Goal: Find specific page/section: Find specific page/section

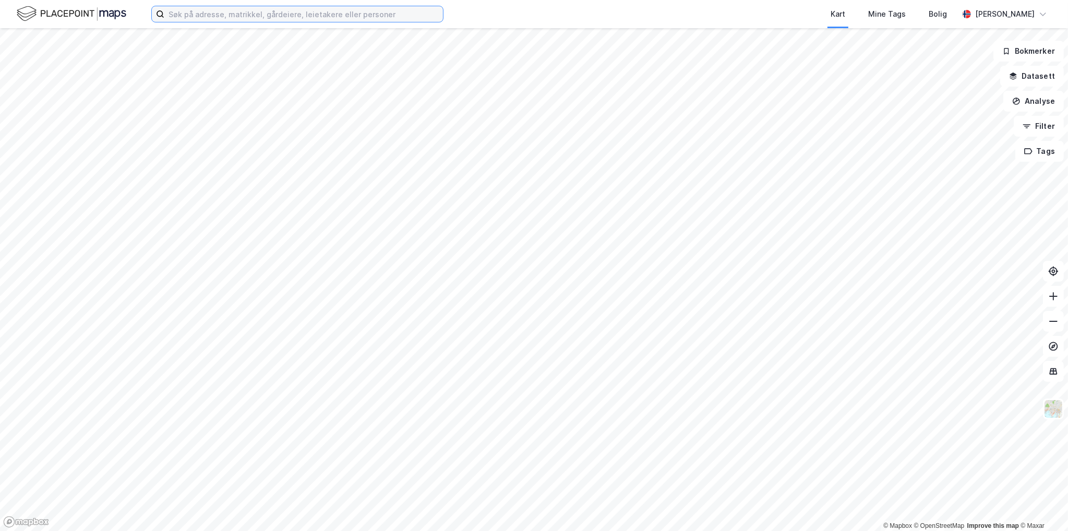
click at [303, 13] on input at bounding box center [303, 14] width 279 height 16
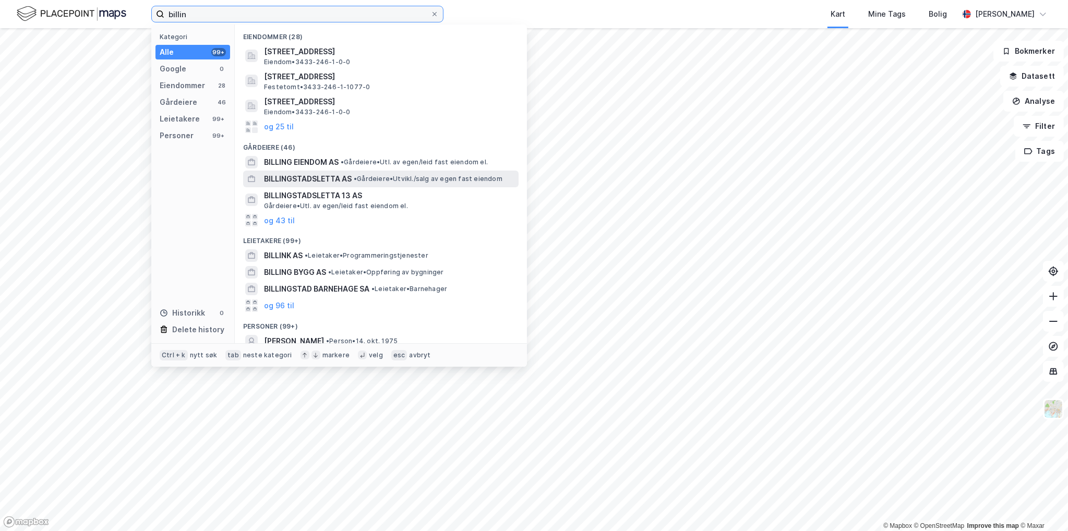
type input "billin"
click at [383, 182] on span "• Gårdeiere • [GEOGRAPHIC_DATA]/salg av egen fast eiendom" at bounding box center [428, 179] width 149 height 8
